Goal: Task Accomplishment & Management: Use online tool/utility

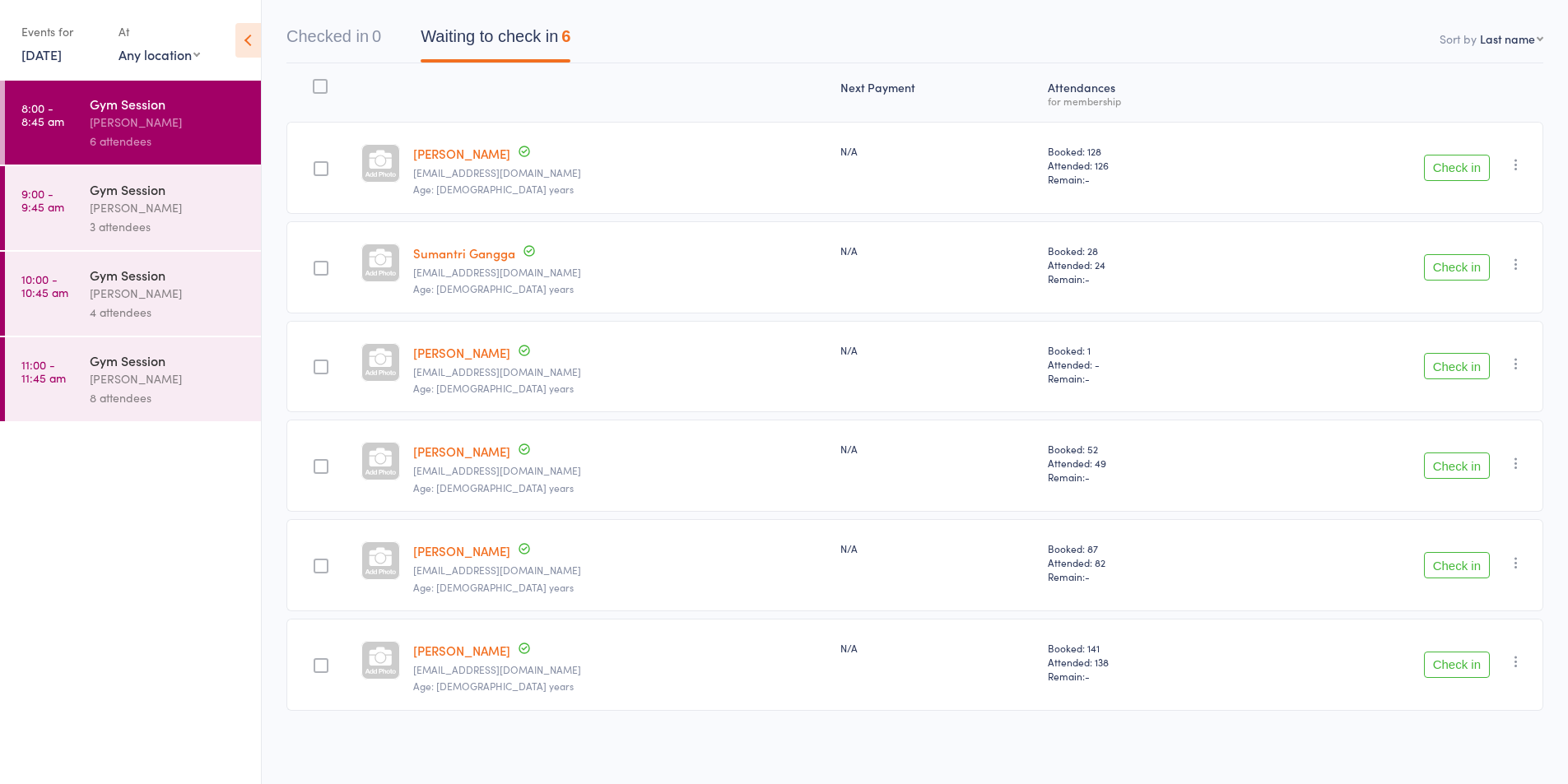
scroll to position [68, 0]
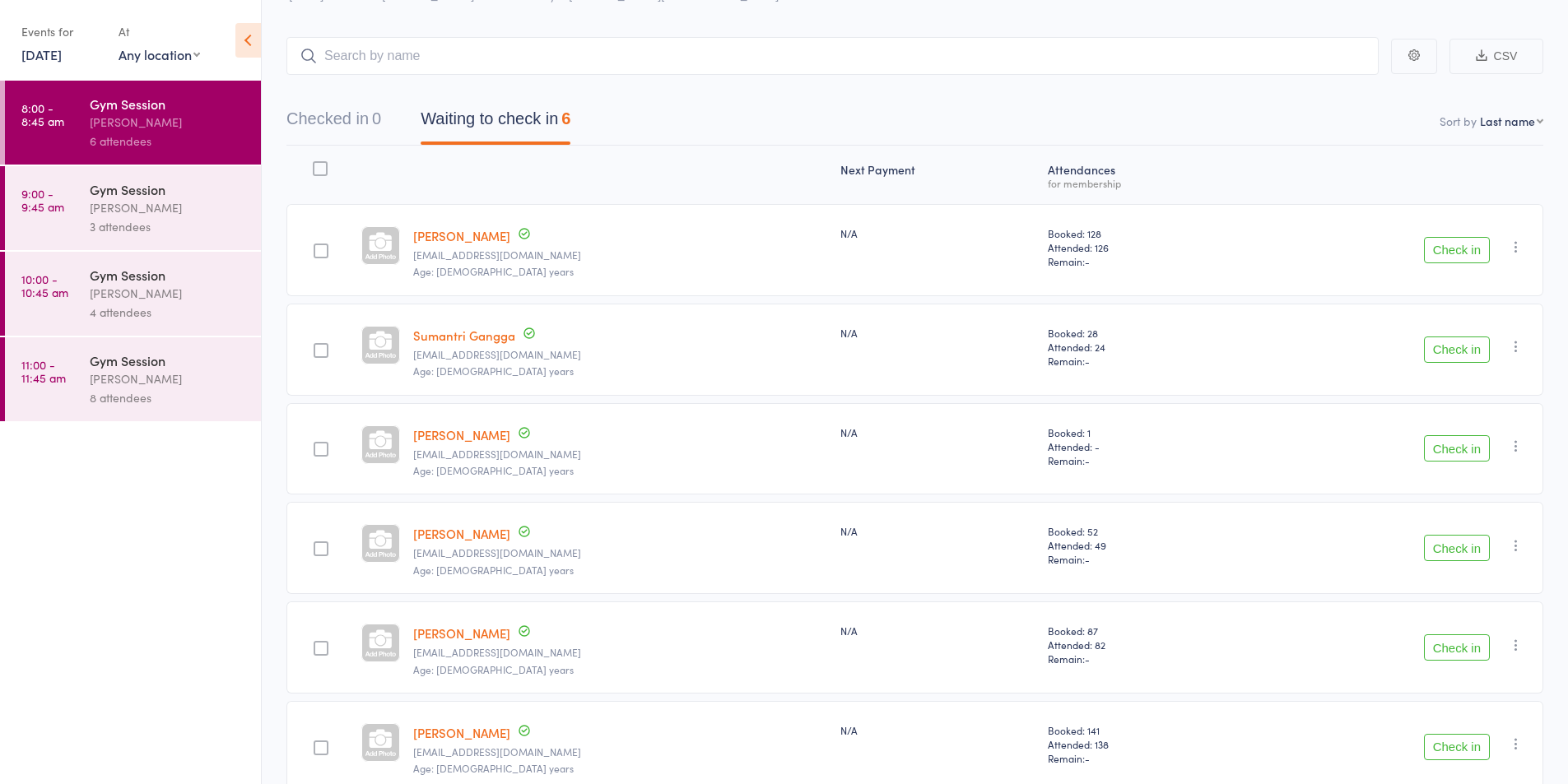
click at [38, 45] on link "[DATE]" at bounding box center [41, 54] width 40 height 18
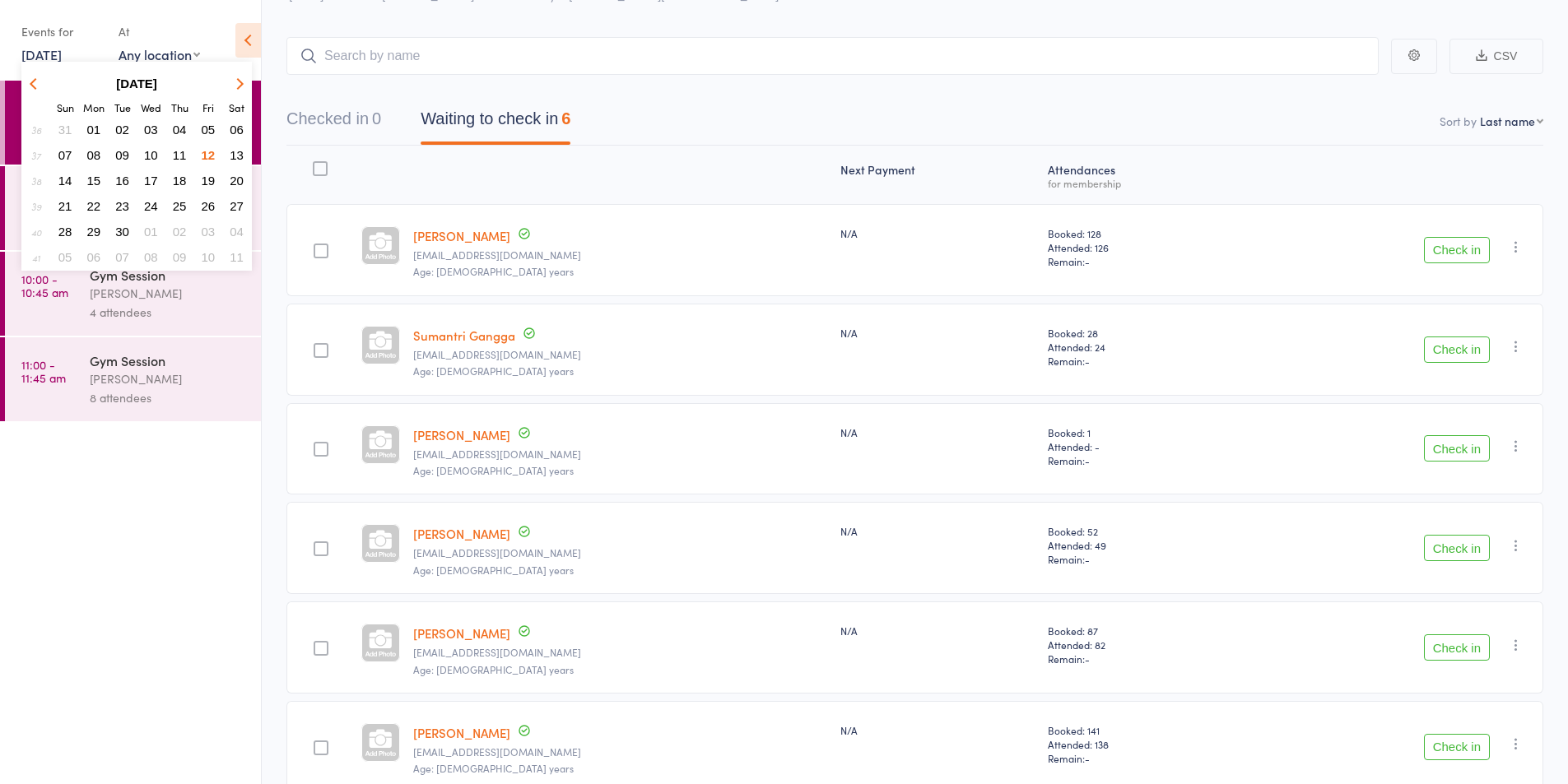
click at [178, 150] on span "11" at bounding box center [179, 155] width 14 height 14
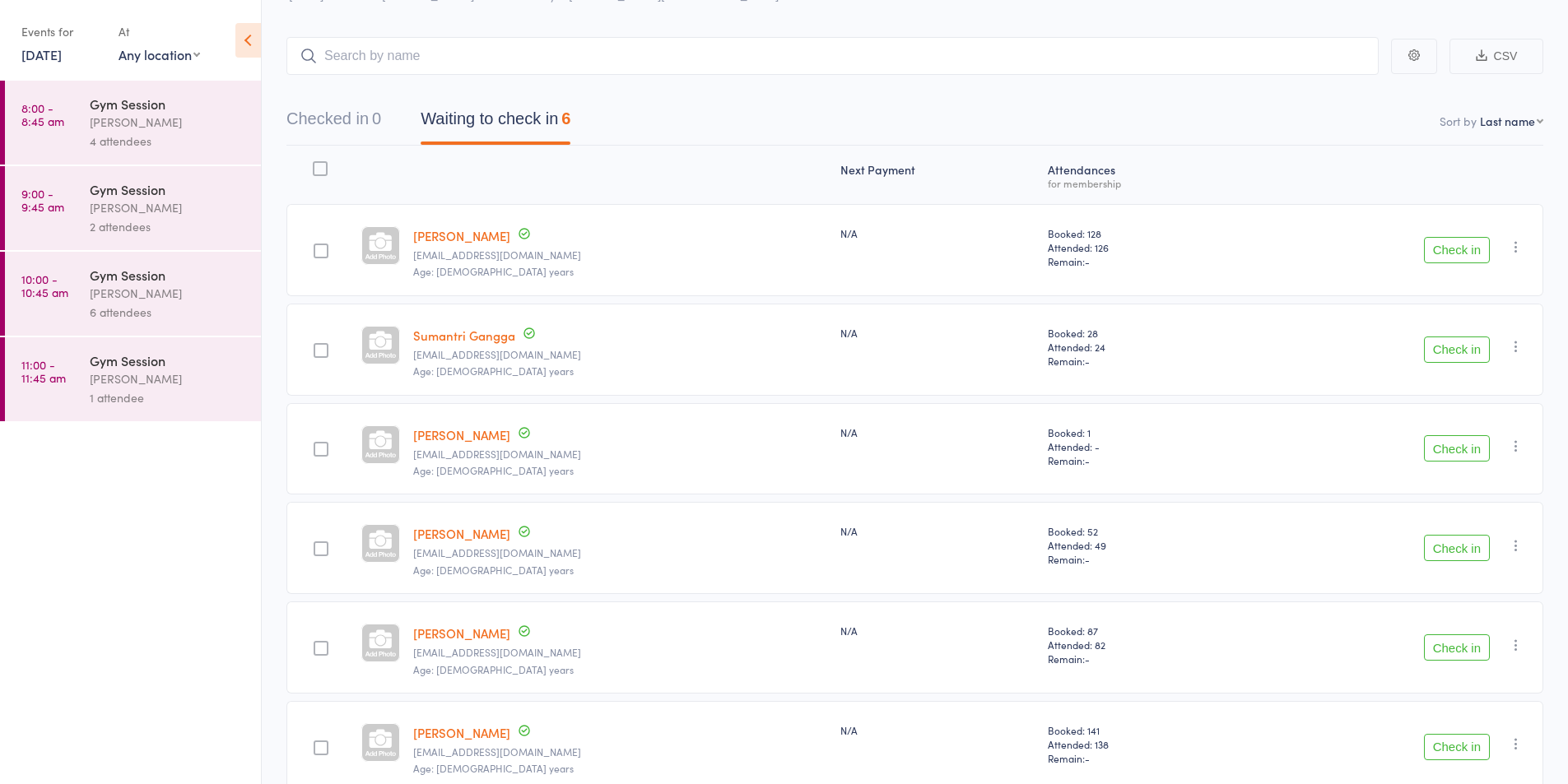
click at [173, 137] on div "4 attendees" at bounding box center [167, 141] width 157 height 19
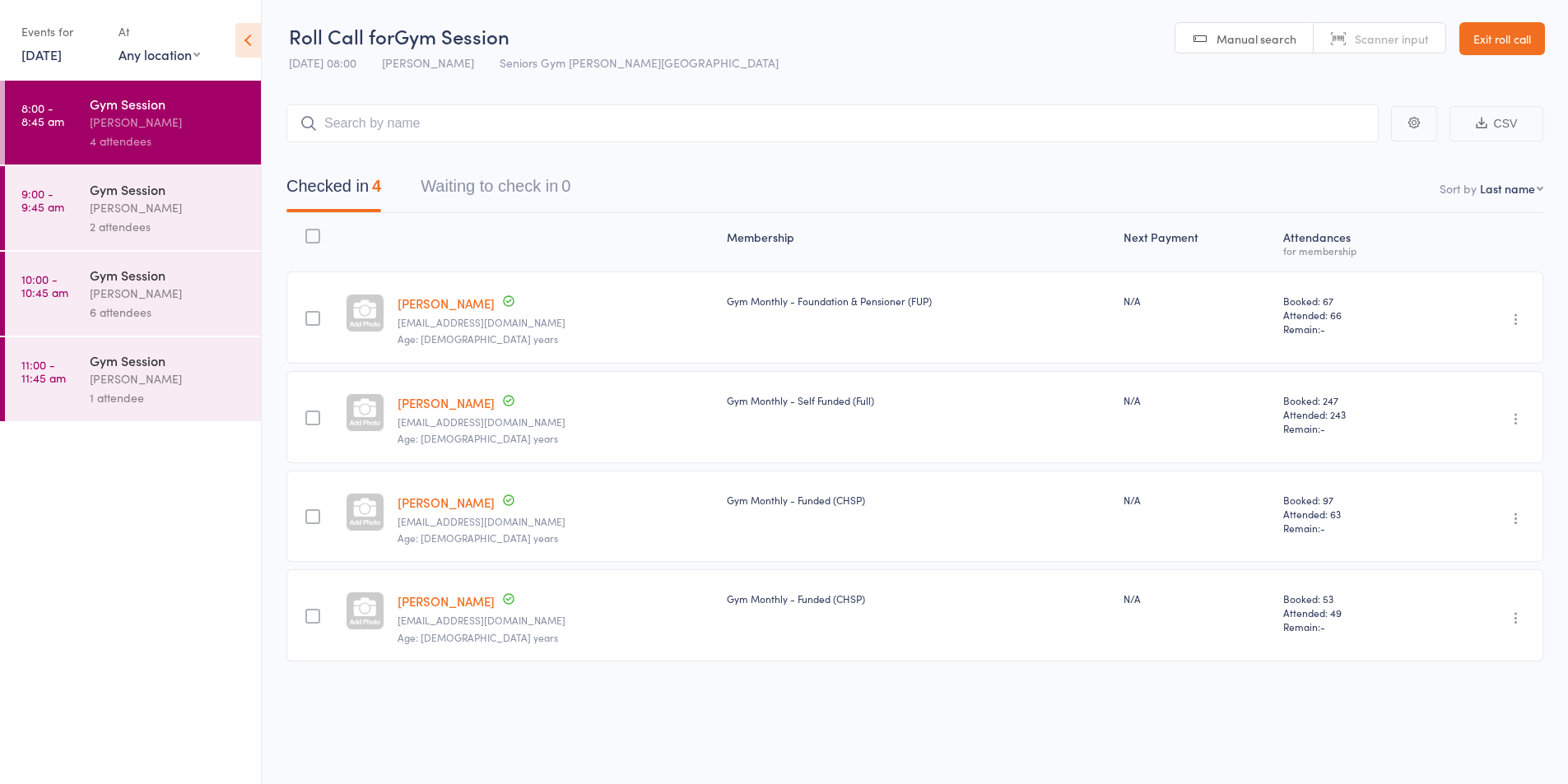
click at [199, 222] on div "2 attendees" at bounding box center [167, 226] width 157 height 19
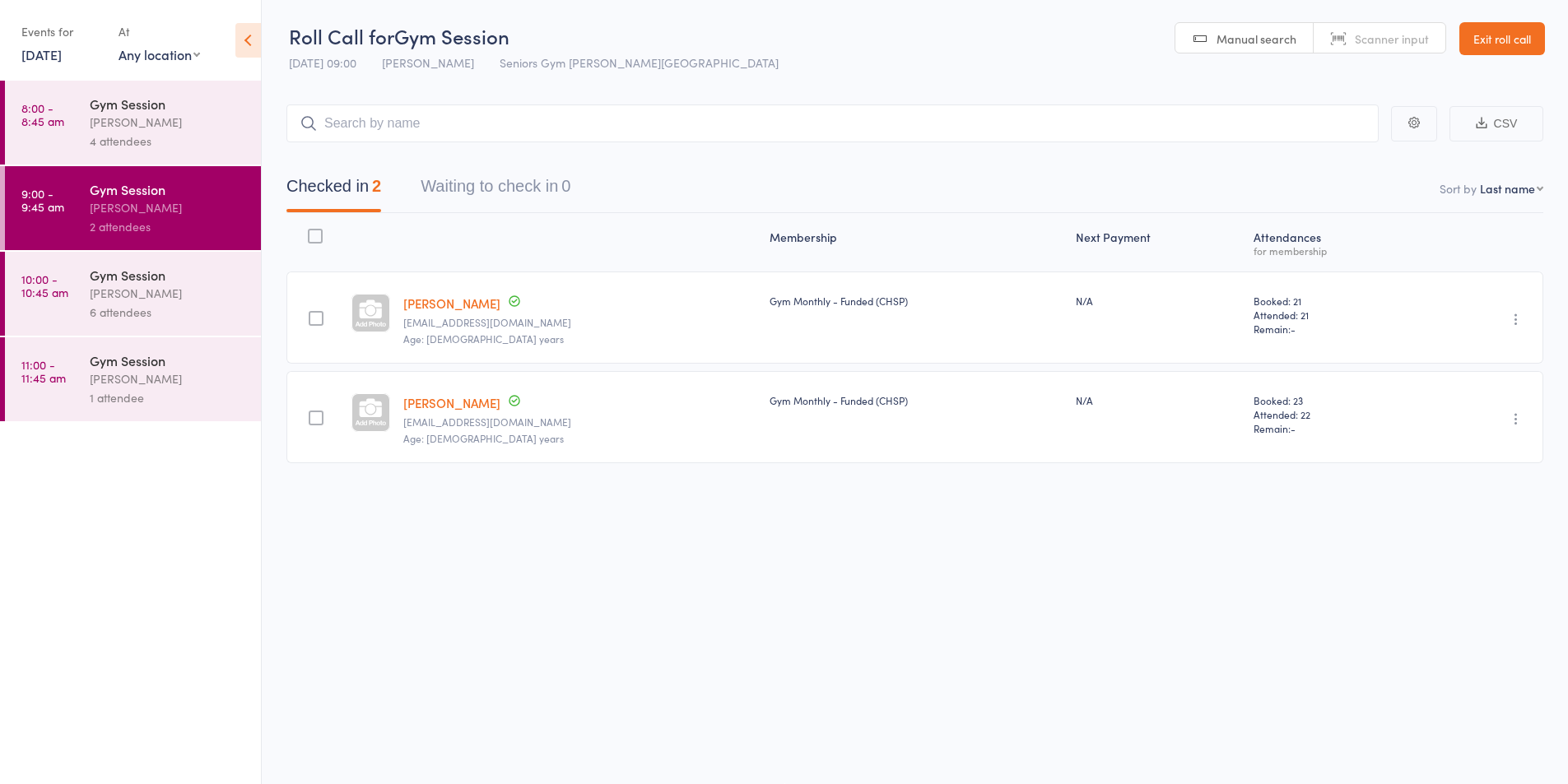
click at [193, 277] on div "Gym Session" at bounding box center [167, 275] width 157 height 18
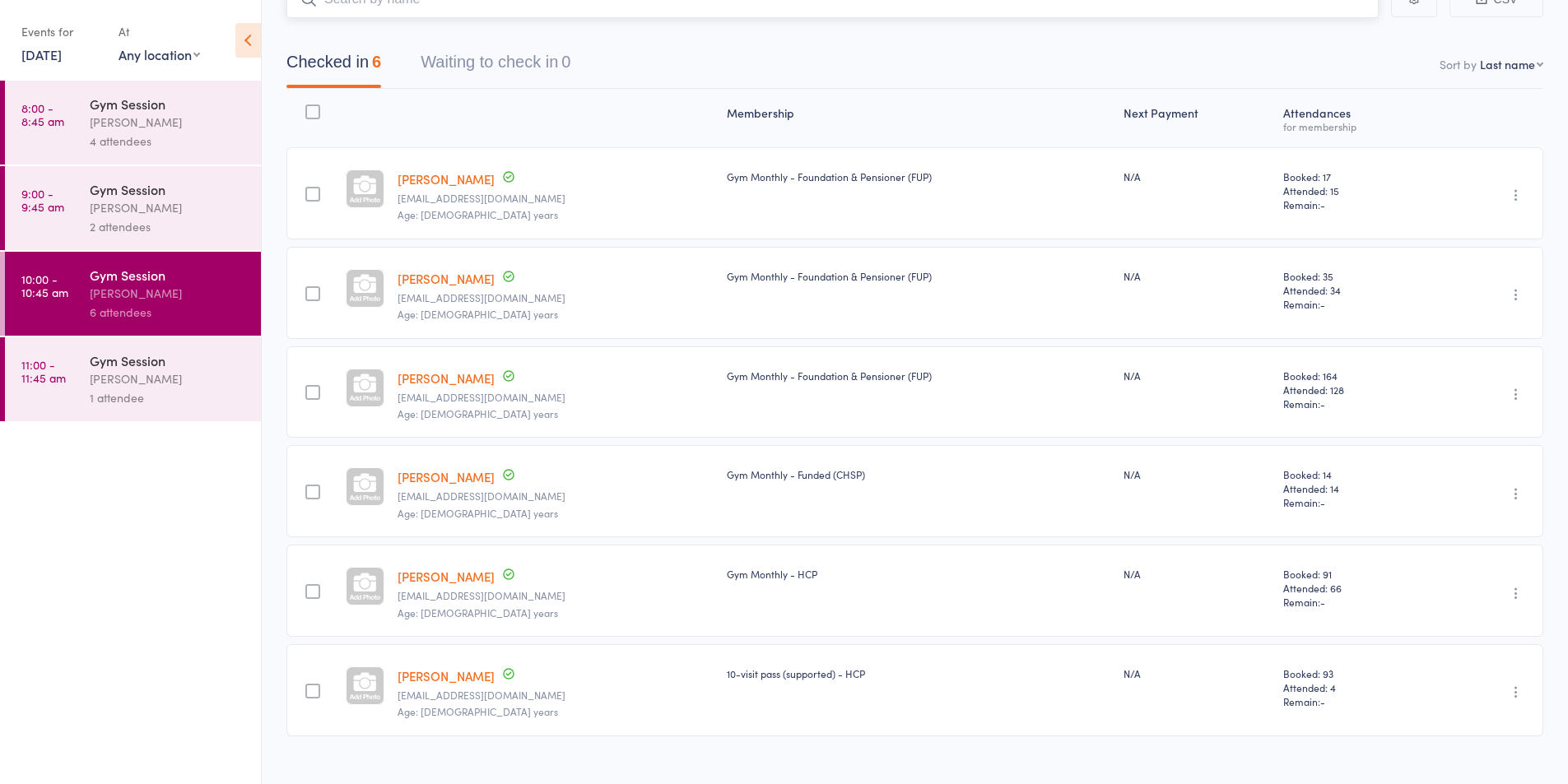
scroll to position [151, 0]
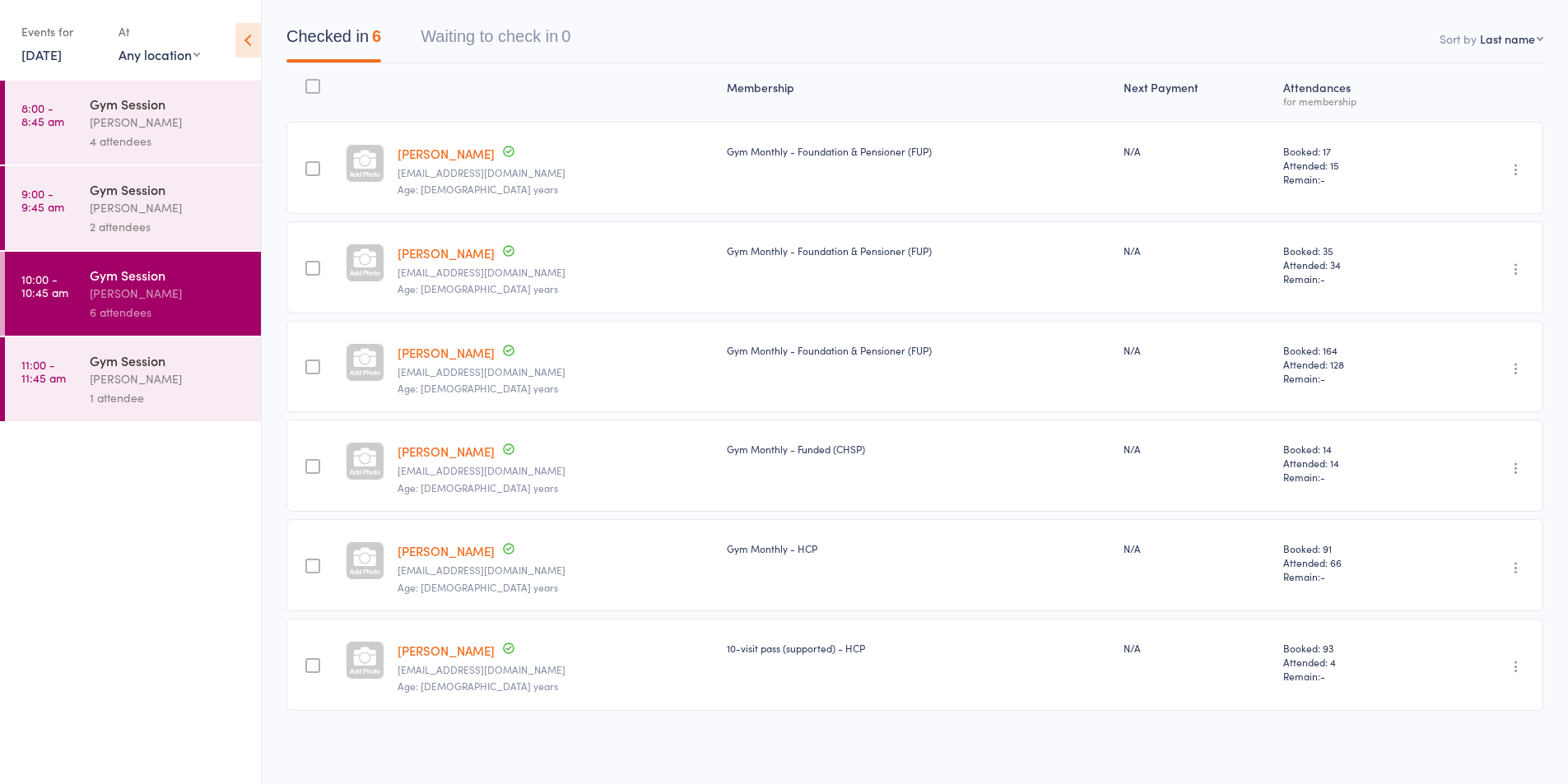
click at [74, 43] on div "Events for" at bounding box center [62, 32] width 81 height 28
click at [67, 44] on div "Events for" at bounding box center [62, 32] width 81 height 28
click at [62, 55] on link "[DATE]" at bounding box center [41, 54] width 40 height 18
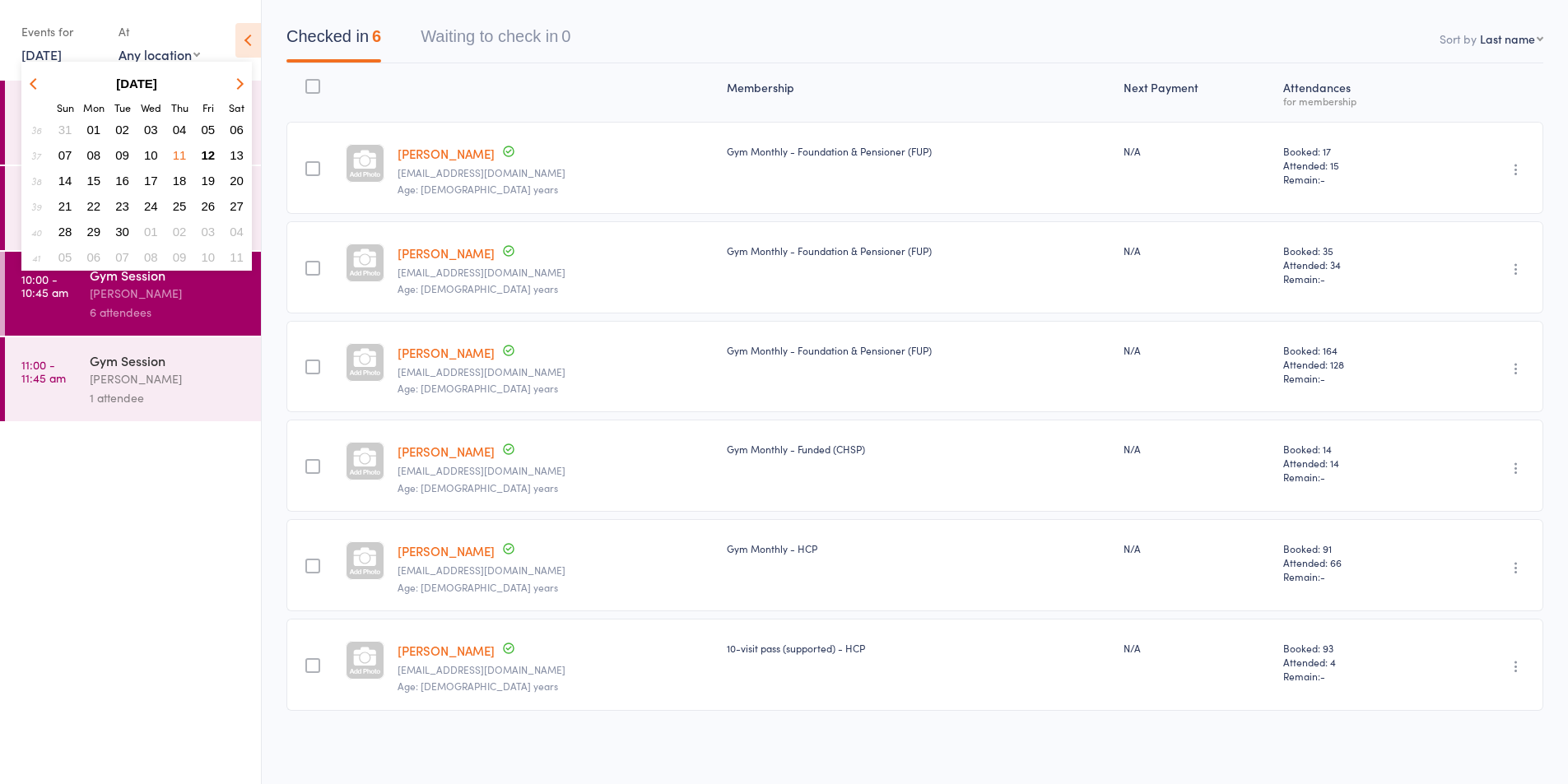
click at [124, 377] on div "[PERSON_NAME]" at bounding box center [167, 379] width 157 height 19
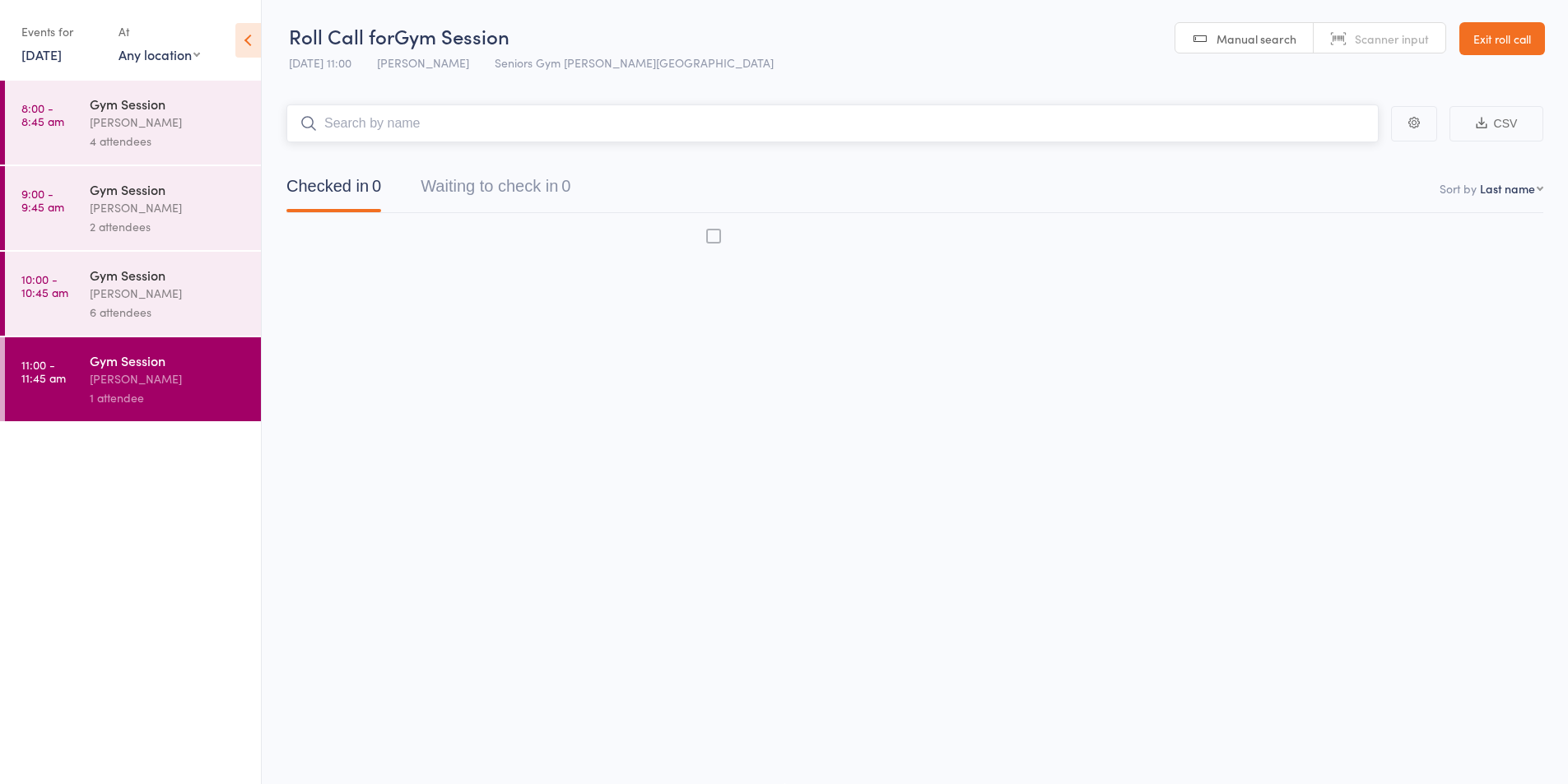
scroll to position [1, 0]
click at [126, 381] on div "[PERSON_NAME]" at bounding box center [167, 379] width 157 height 19
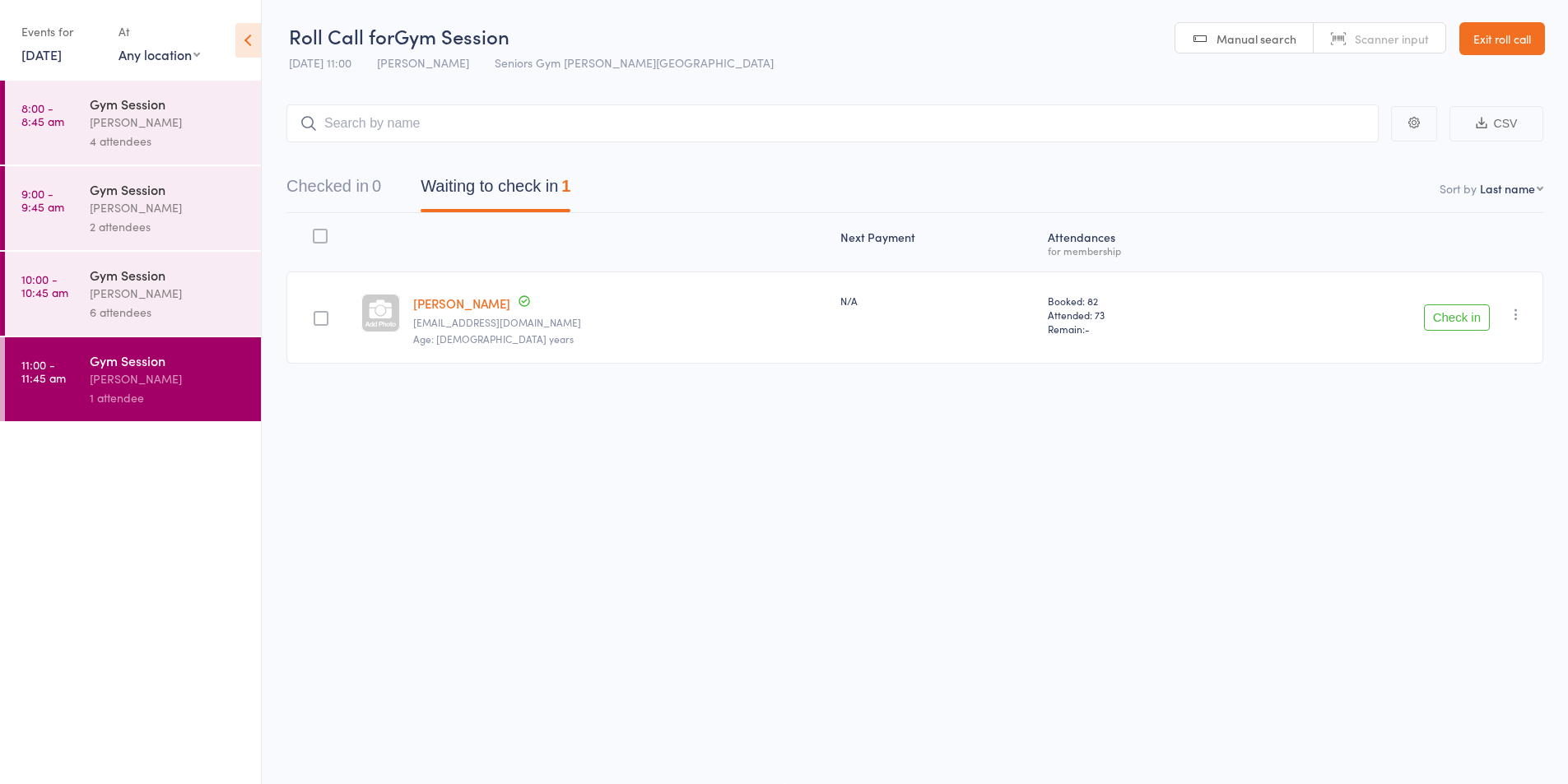
click at [1436, 306] on button "Check in" at bounding box center [1457, 317] width 66 height 27
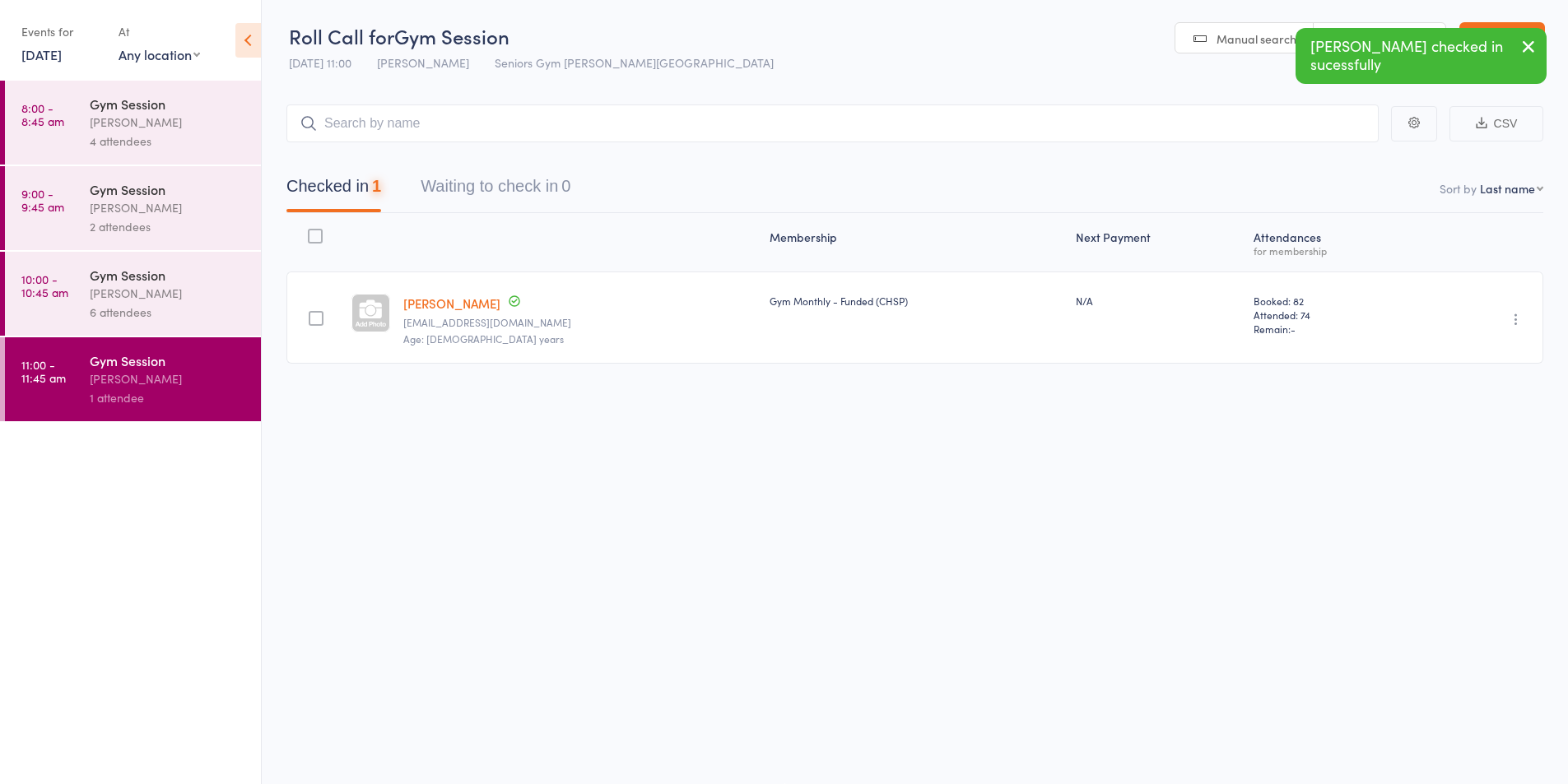
click at [58, 50] on link "[DATE]" at bounding box center [41, 54] width 40 height 18
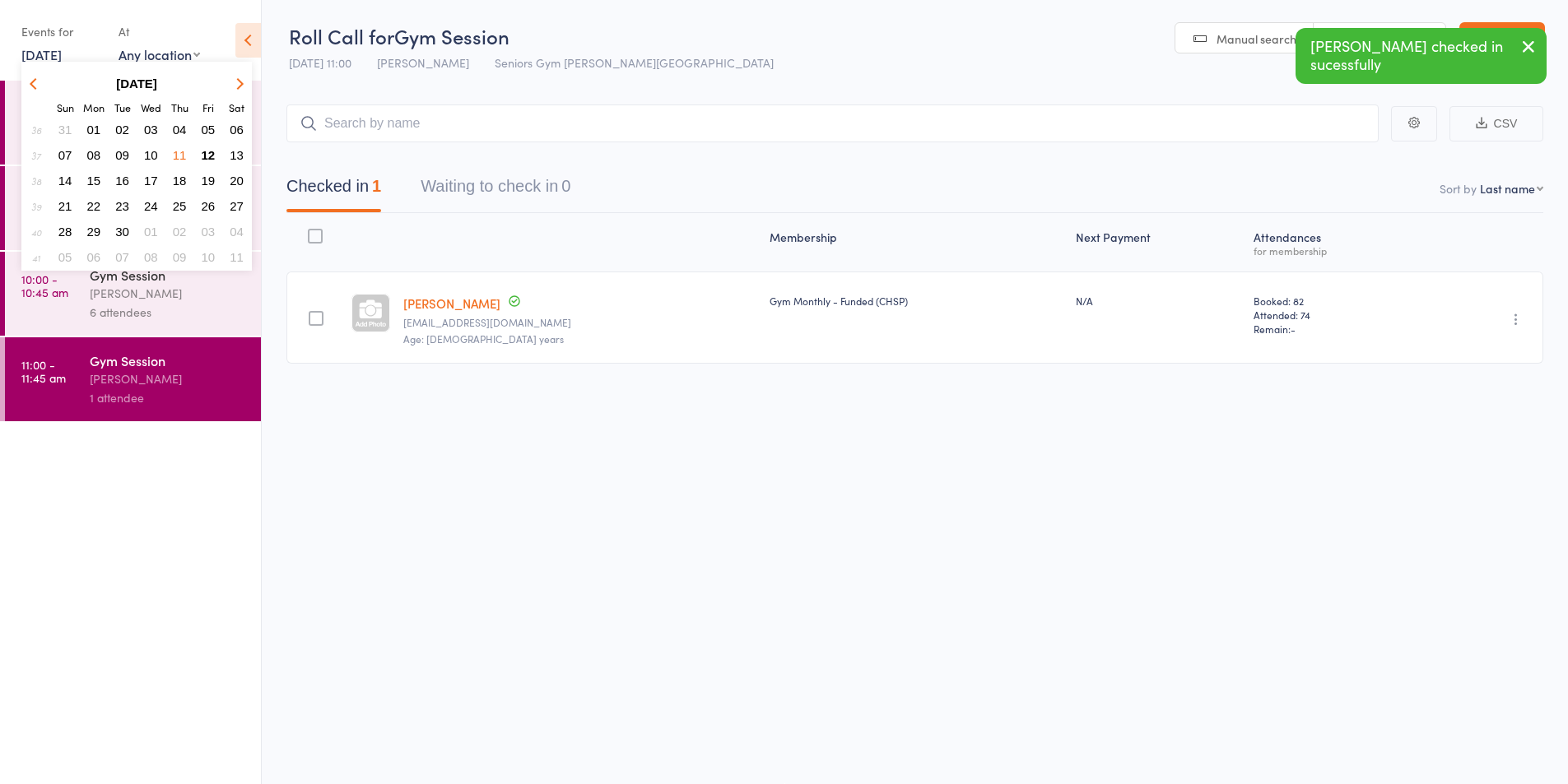
click at [210, 152] on span "12" at bounding box center [208, 155] width 14 height 14
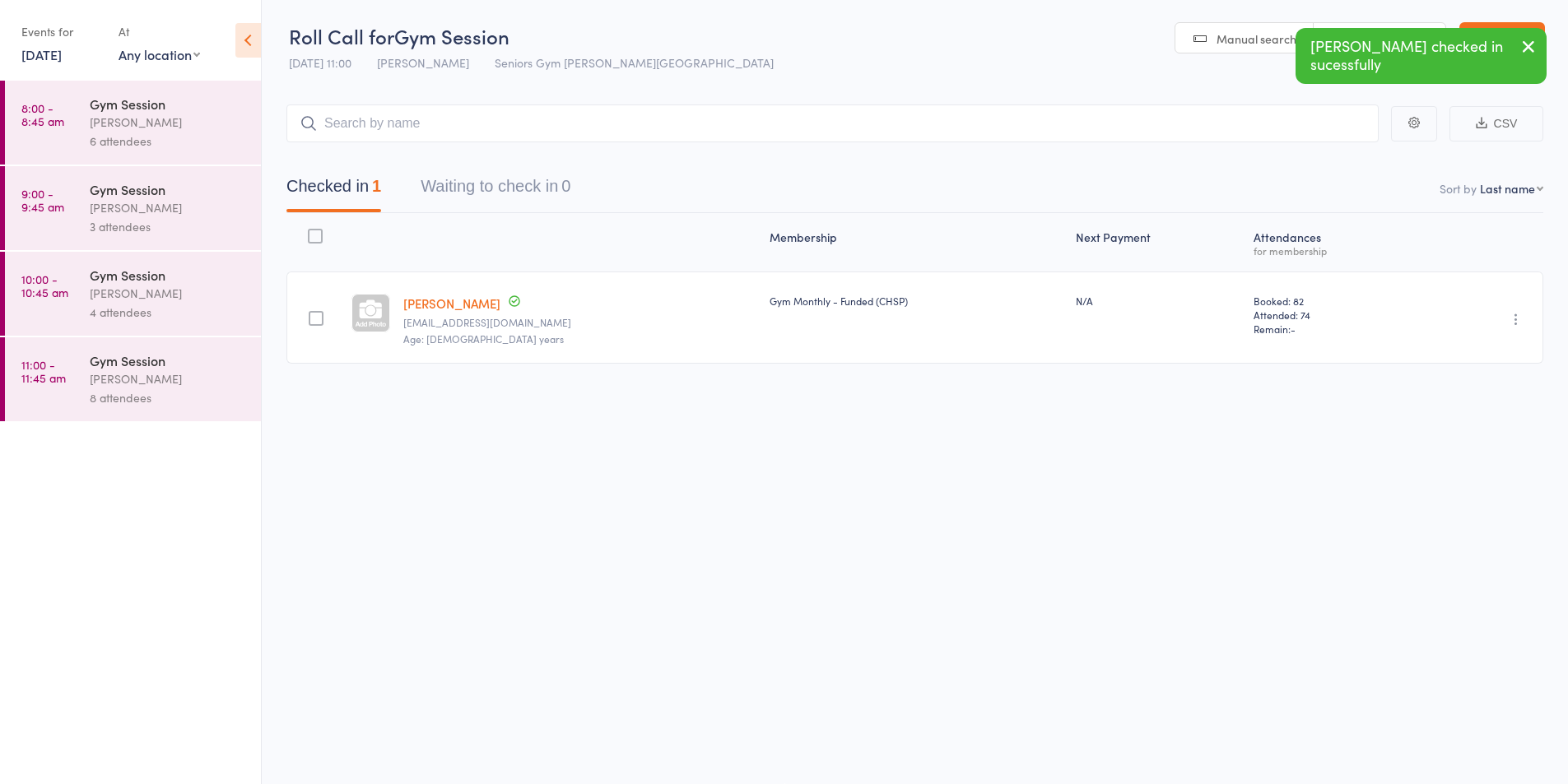
click at [189, 131] on div "[PERSON_NAME]" at bounding box center [167, 122] width 157 height 19
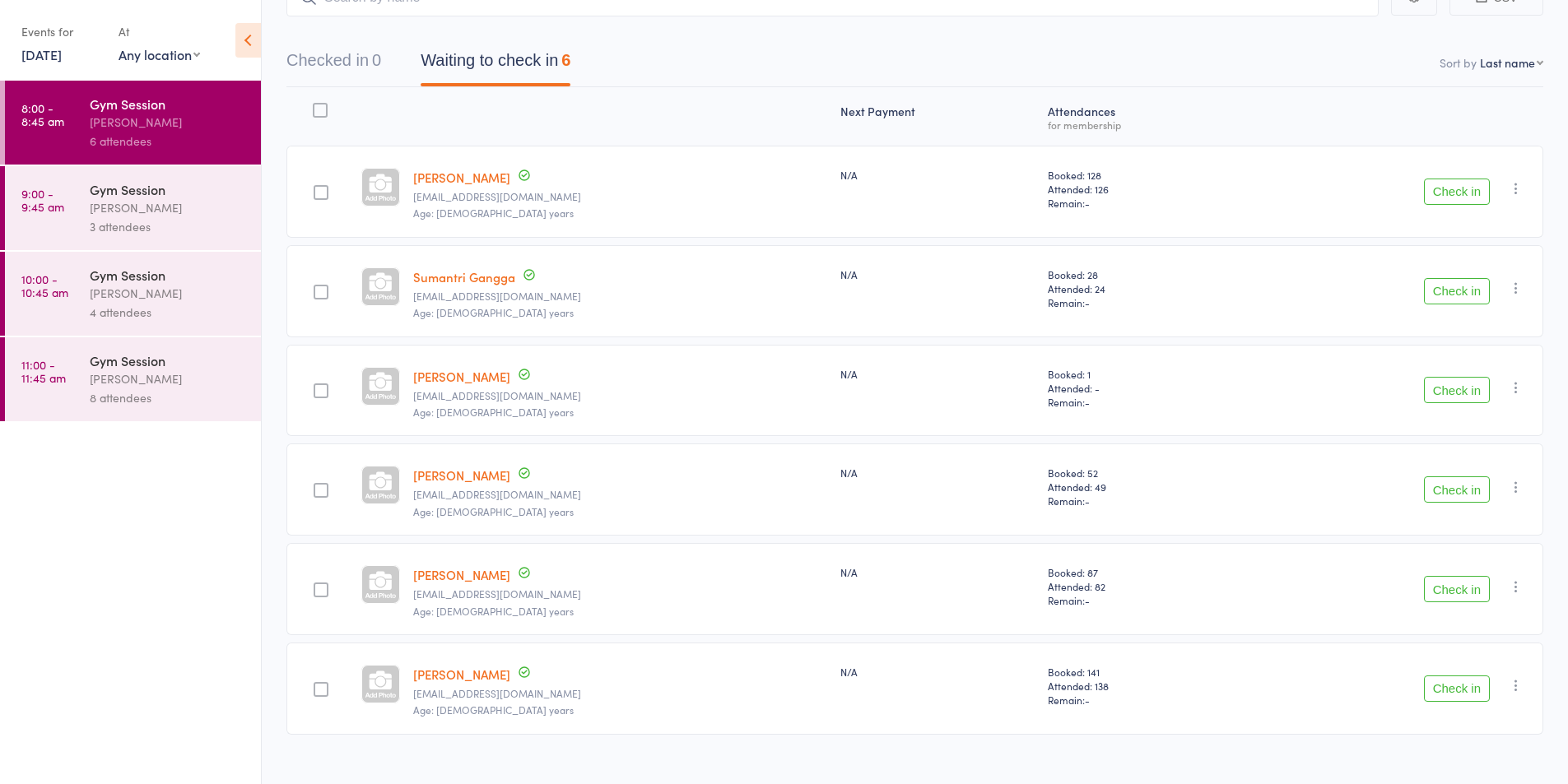
scroll to position [151, 0]
